Goal: Find specific page/section: Find specific page/section

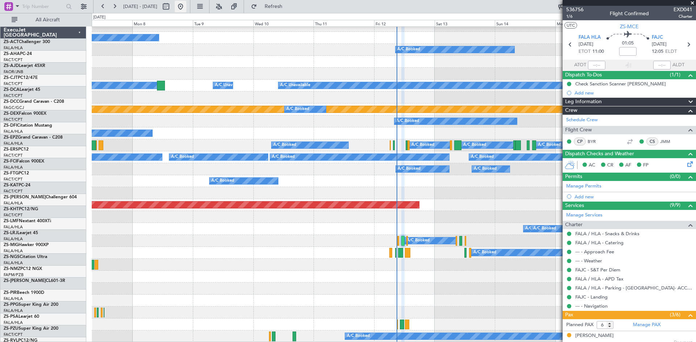
scroll to position [330, 0]
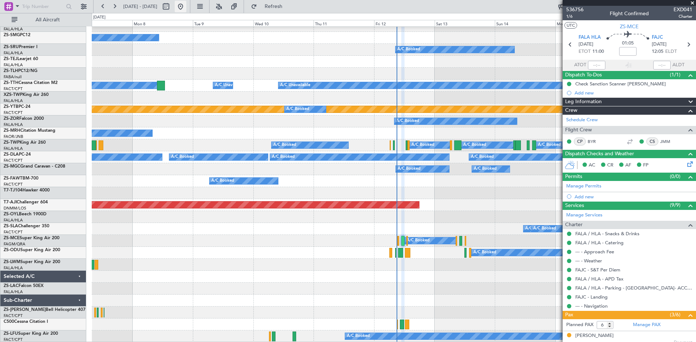
click at [186, 4] on button at bounding box center [181, 7] width 12 height 12
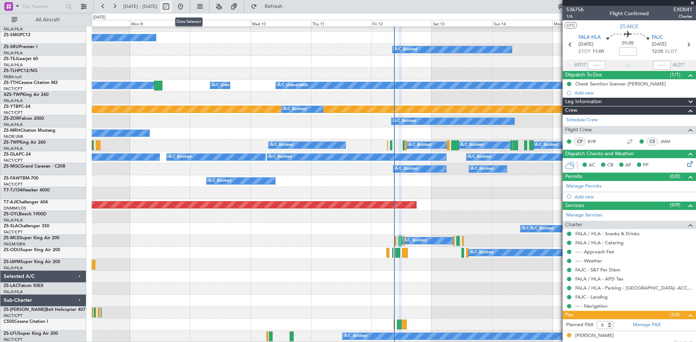
click at [172, 7] on button at bounding box center [166, 7] width 12 height 12
select select "9"
select select "2025"
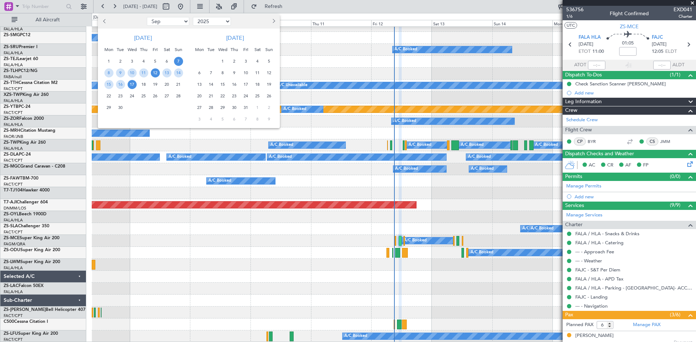
click at [157, 74] on span "12" at bounding box center [155, 72] width 9 height 9
click at [109, 85] on span "15" at bounding box center [108, 84] width 9 height 9
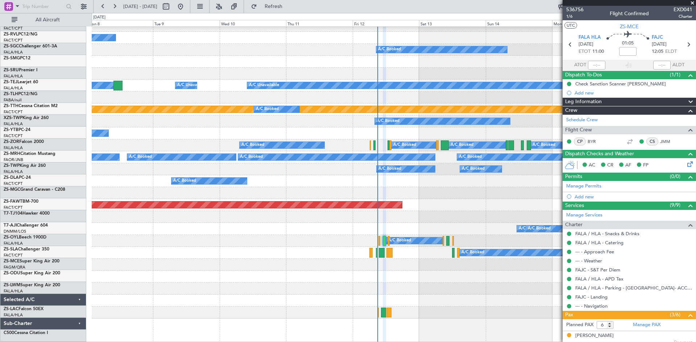
scroll to position [306, 0]
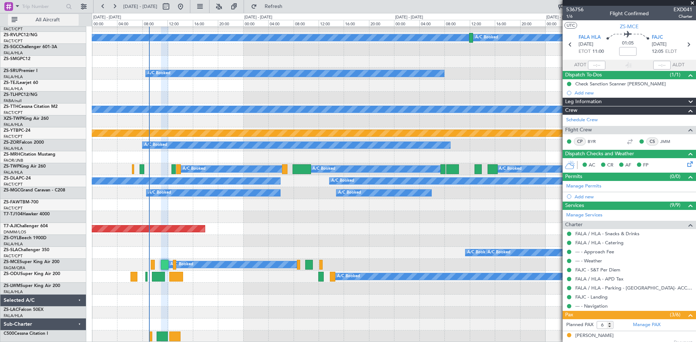
click at [46, 20] on span "All Aircraft" at bounding box center [48, 19] width 58 height 5
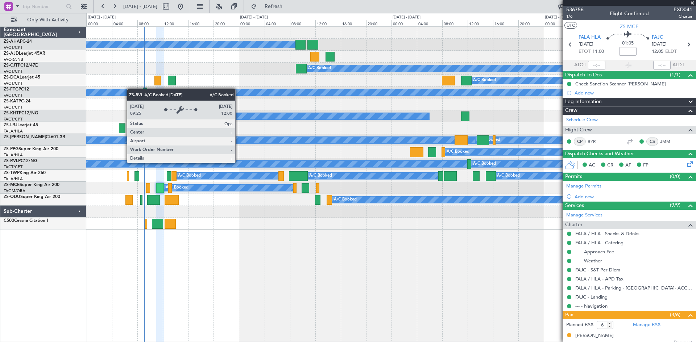
scroll to position [0, 0]
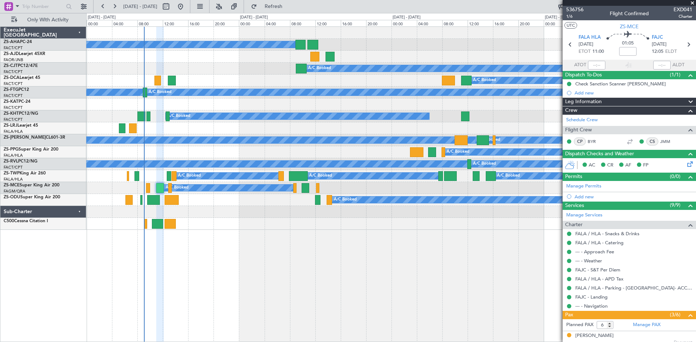
click at [692, 2] on span at bounding box center [692, 3] width 7 height 7
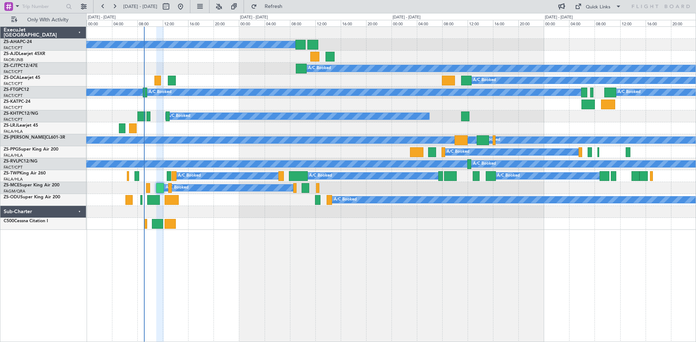
type input "0"
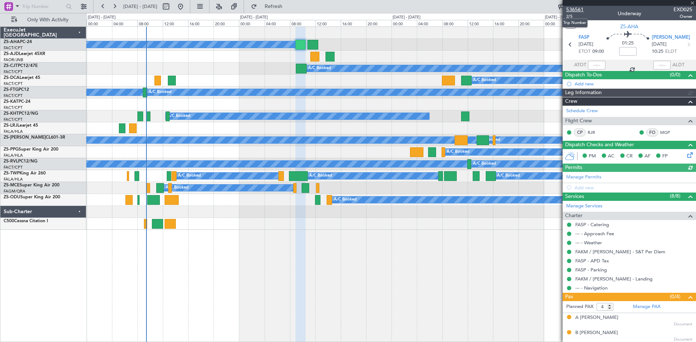
drag, startPoint x: 577, startPoint y: 9, endPoint x: 572, endPoint y: 11, distance: 5.7
click at [575, 11] on span "536561" at bounding box center [574, 10] width 17 height 8
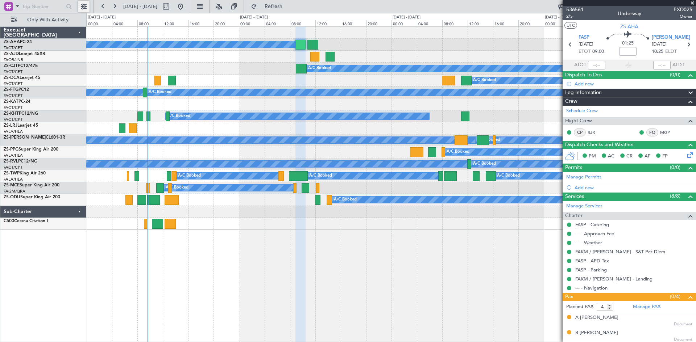
click at [84, 8] on button at bounding box center [84, 7] width 12 height 12
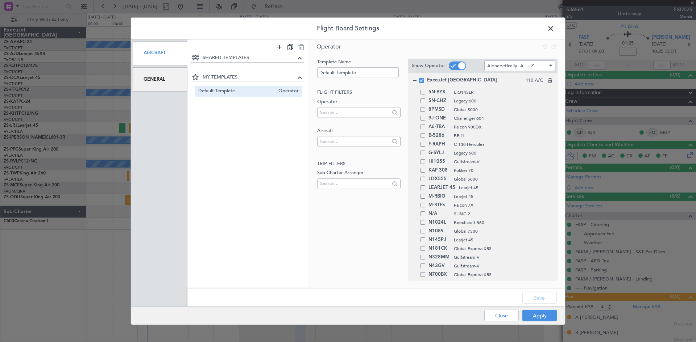
drag, startPoint x: 157, startPoint y: 79, endPoint x: 179, endPoint y: 85, distance: 22.5
click at [161, 79] on div "General" at bounding box center [160, 79] width 55 height 24
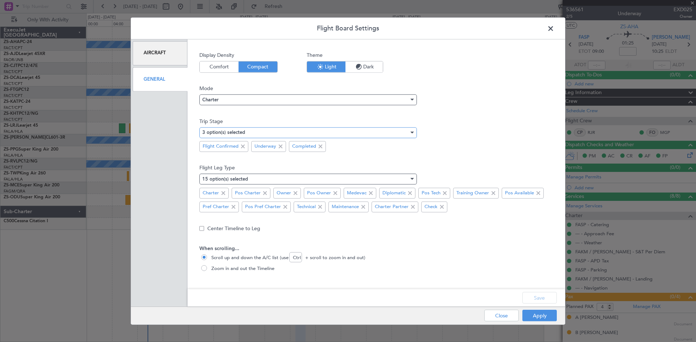
click at [296, 134] on div "3 option(s) selected" at bounding box center [305, 132] width 207 height 11
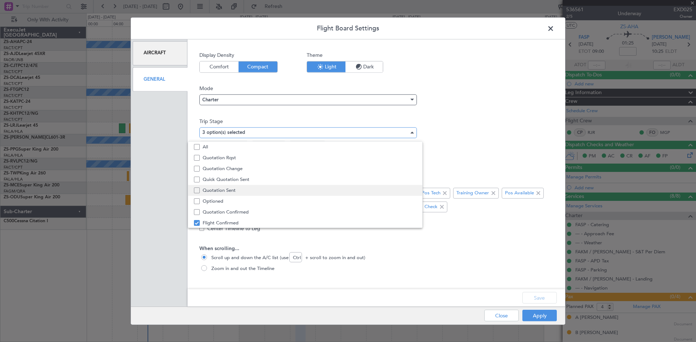
scroll to position [22, 0]
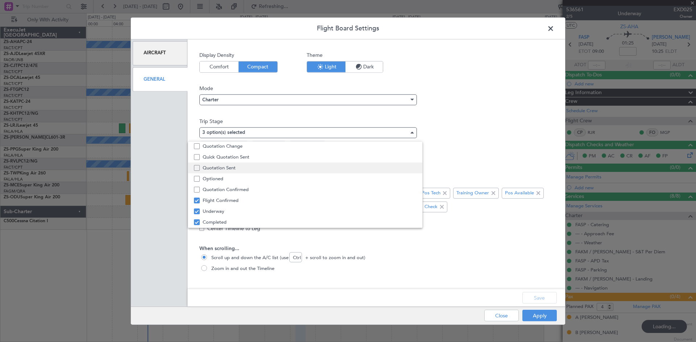
click at [218, 170] on span "Quotation Sent" at bounding box center [310, 168] width 214 height 11
click at [543, 298] on div at bounding box center [348, 171] width 696 height 342
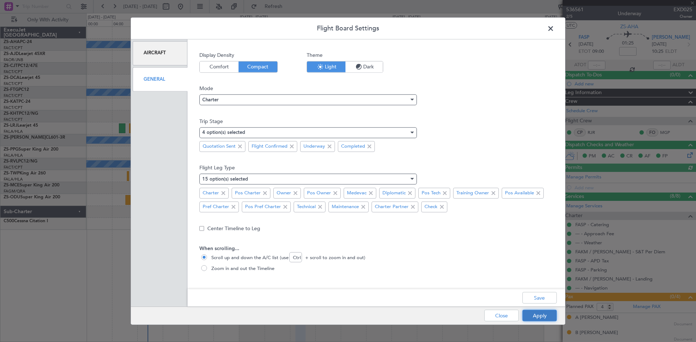
click at [541, 314] on button "Apply" at bounding box center [539, 316] width 34 height 12
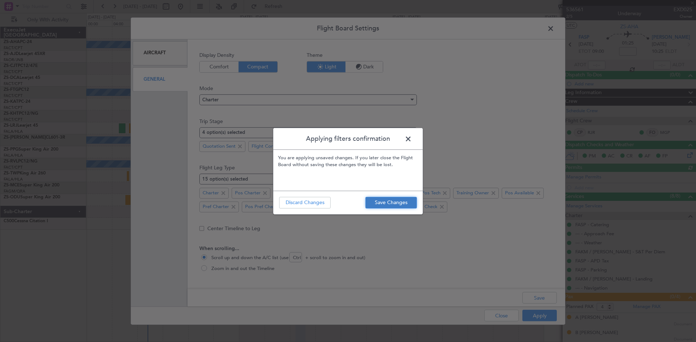
click at [410, 201] on button "Save Changes" at bounding box center [390, 203] width 51 height 12
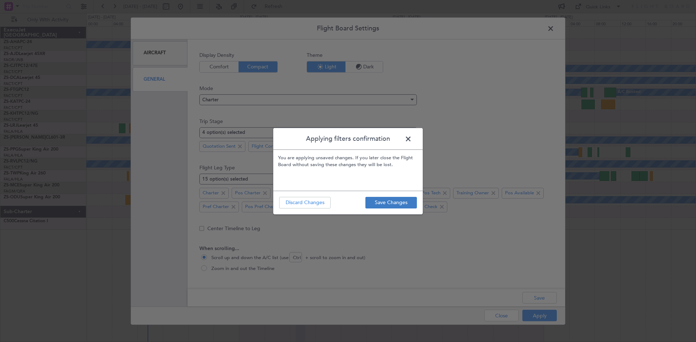
type input "0"
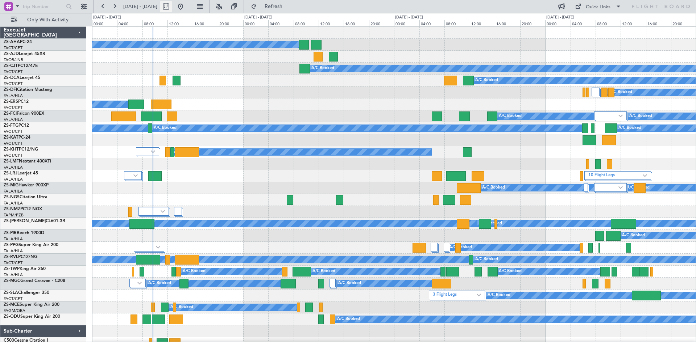
click at [172, 8] on button at bounding box center [166, 7] width 12 height 12
select select "9"
select select "2025"
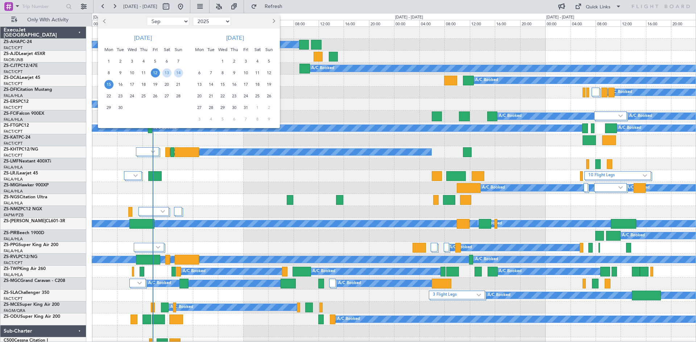
click at [165, 84] on span "20" at bounding box center [166, 84] width 9 height 9
click at [119, 96] on span "23" at bounding box center [120, 96] width 9 height 9
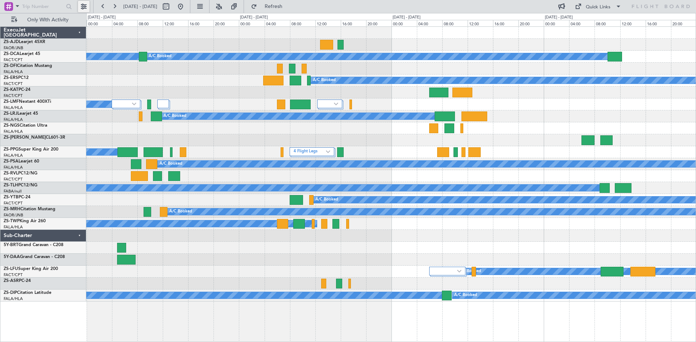
click at [82, 8] on button at bounding box center [84, 7] width 12 height 12
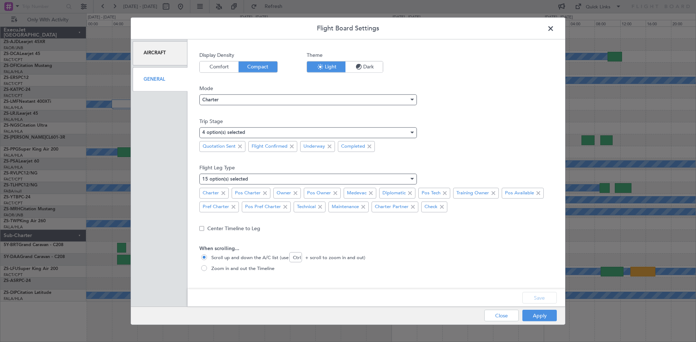
drag, startPoint x: 553, startPoint y: 30, endPoint x: 533, endPoint y: 42, distance: 23.6
click at [554, 31] on span at bounding box center [554, 30] width 0 height 14
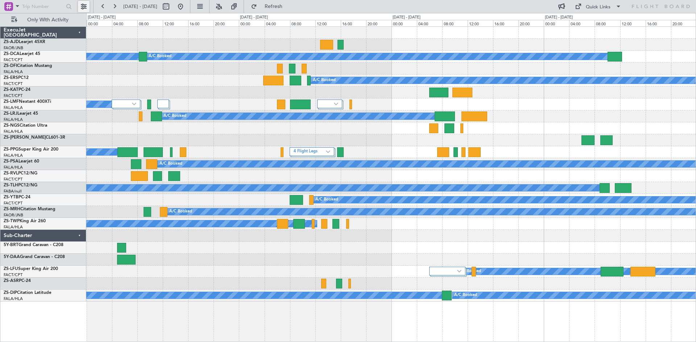
click at [85, 7] on button at bounding box center [84, 7] width 12 height 12
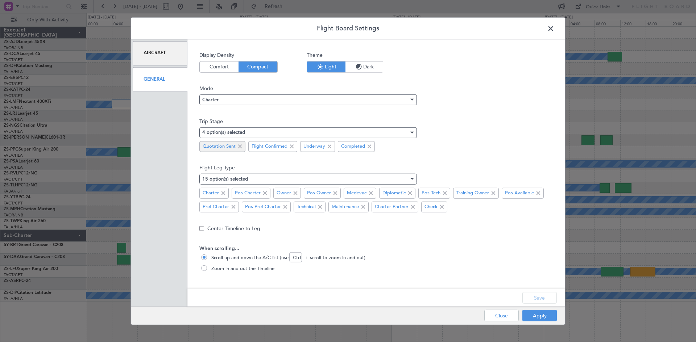
click at [240, 146] on span at bounding box center [240, 146] width 9 height 9
click at [547, 296] on button "Save" at bounding box center [539, 298] width 34 height 12
click at [544, 319] on button "Apply" at bounding box center [539, 316] width 34 height 12
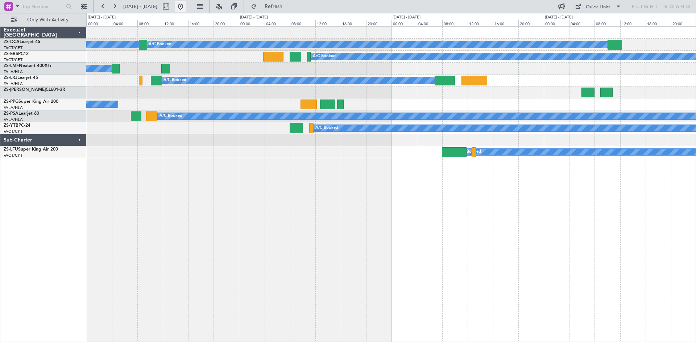
click at [186, 3] on button at bounding box center [181, 7] width 12 height 12
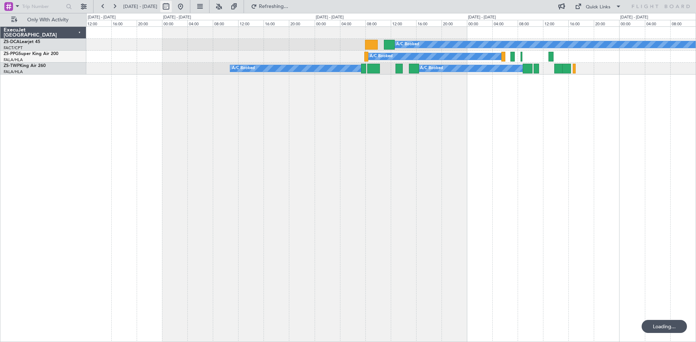
click at [172, 7] on button at bounding box center [166, 7] width 12 height 12
select select "9"
select select "2025"
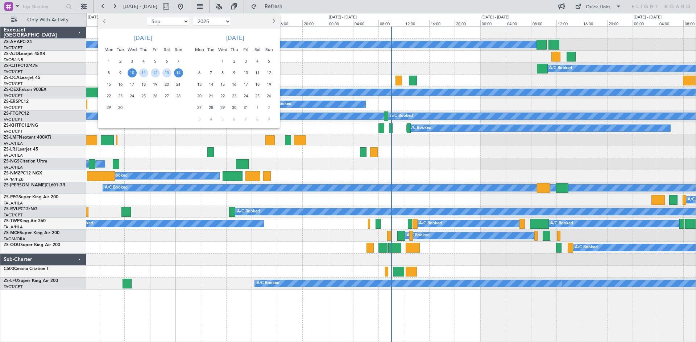
click at [166, 84] on span "20" at bounding box center [166, 84] width 9 height 9
drag, startPoint x: 123, startPoint y: 106, endPoint x: 236, endPoint y: 119, distance: 113.8
click at [123, 106] on span "30" at bounding box center [120, 107] width 9 height 9
